Goal: Transaction & Acquisition: Subscribe to service/newsletter

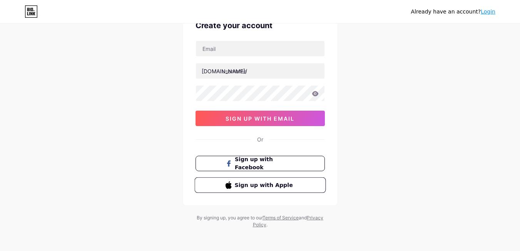
scroll to position [44, 0]
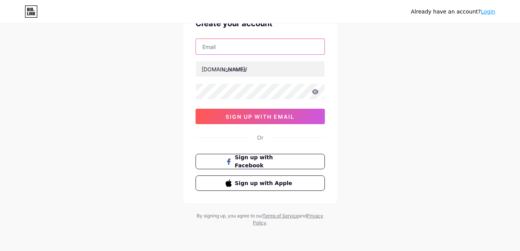
click at [273, 44] on input "text" at bounding box center [260, 46] width 129 height 15
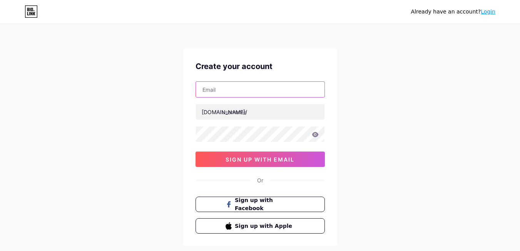
scroll to position [0, 0]
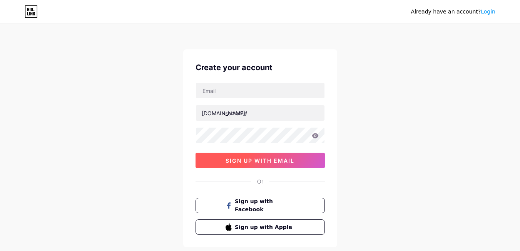
click at [265, 161] on span "sign up with email" at bounding box center [260, 160] width 69 height 7
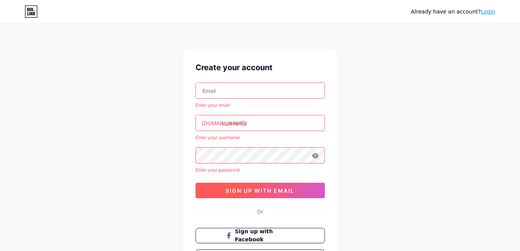
click at [266, 194] on button "sign up with email" at bounding box center [260, 190] width 129 height 15
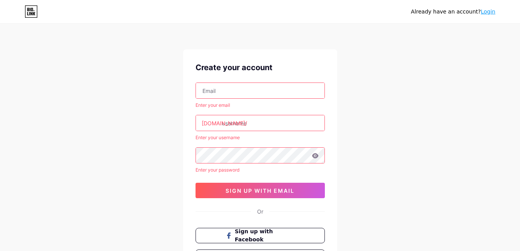
click at [266, 88] on input "text" at bounding box center [260, 90] width 129 height 15
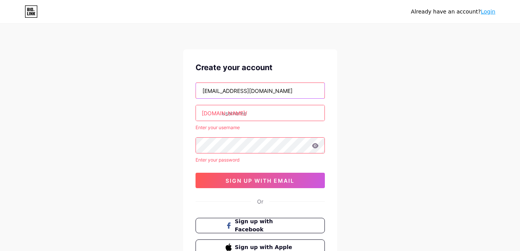
type input "[EMAIL_ADDRESS][DOMAIN_NAME]"
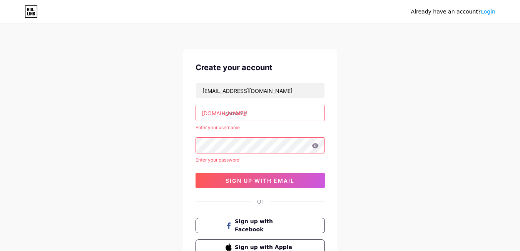
click at [255, 110] on input "text" at bounding box center [260, 112] width 129 height 15
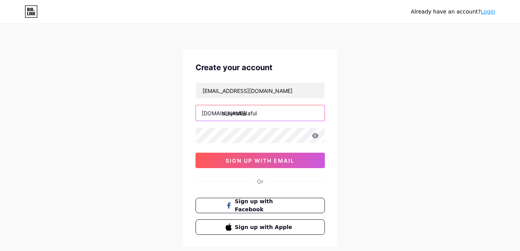
type input "alisyiratakaful"
click at [376, 119] on div "Already have an account? Login Create your account [EMAIL_ADDRESS][DOMAIN_NAME]…" at bounding box center [260, 147] width 520 height 295
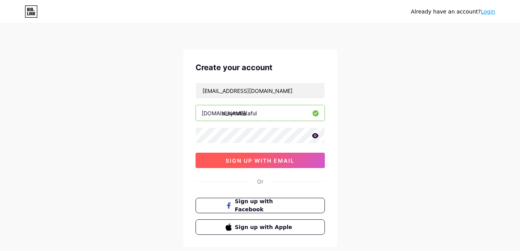
click at [271, 163] on span "sign up with email" at bounding box center [260, 160] width 69 height 7
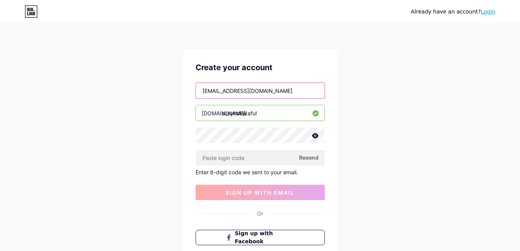
click at [215, 93] on input "[EMAIL_ADDRESS][DOMAIN_NAME]" at bounding box center [260, 90] width 129 height 15
type input "[EMAIL_ADDRESS][DOMAIN_NAME]"
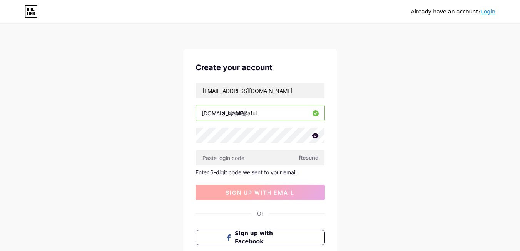
click at [274, 194] on span "sign up with email" at bounding box center [260, 192] width 69 height 7
drag, startPoint x: 273, startPoint y: 197, endPoint x: 274, endPoint y: 192, distance: 5.1
click at [274, 196] on button "sign up with email" at bounding box center [260, 191] width 129 height 15
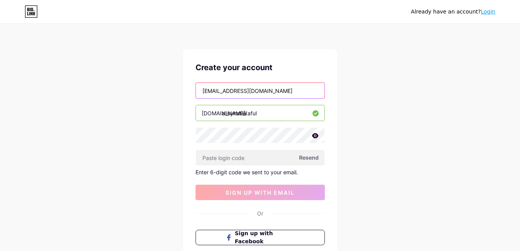
click at [297, 92] on input "[EMAIL_ADDRESS][DOMAIN_NAME]" at bounding box center [260, 90] width 129 height 15
click at [297, 90] on input "[EMAIL_ADDRESS][DOMAIN_NAME]" at bounding box center [260, 90] width 129 height 15
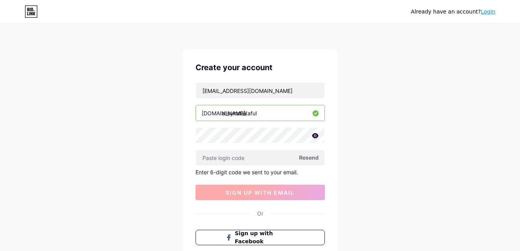
click at [267, 198] on button "sign up with email" at bounding box center [260, 191] width 129 height 15
click at [268, 198] on button "sign up with email" at bounding box center [260, 191] width 129 height 15
click at [313, 156] on span "Resend" at bounding box center [309, 157] width 20 height 8
